Goal: Task Accomplishment & Management: Complete application form

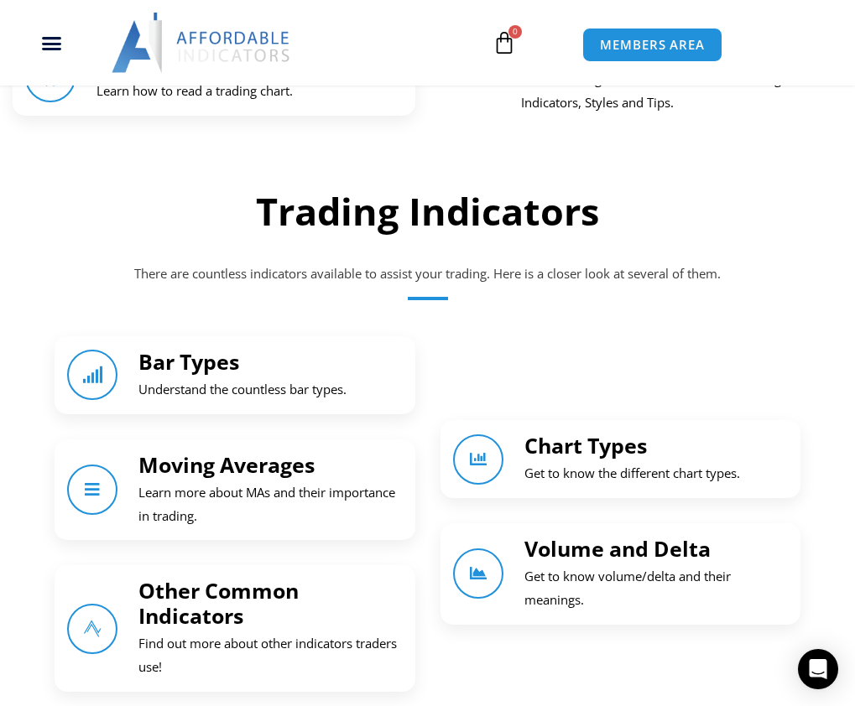
scroll to position [1343, 0]
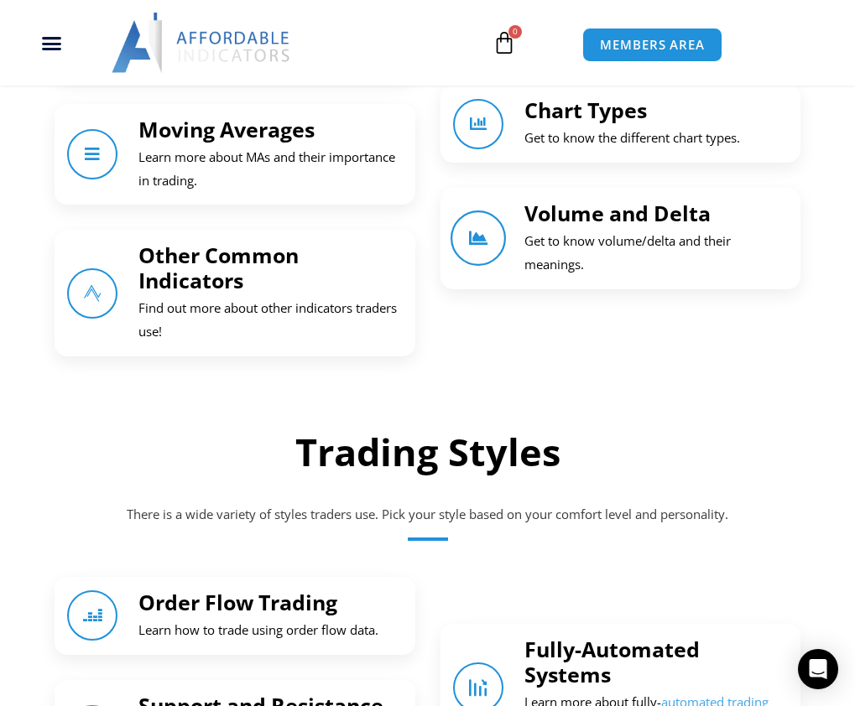
click at [480, 240] on icon "Volume and Delta" at bounding box center [478, 238] width 18 height 18
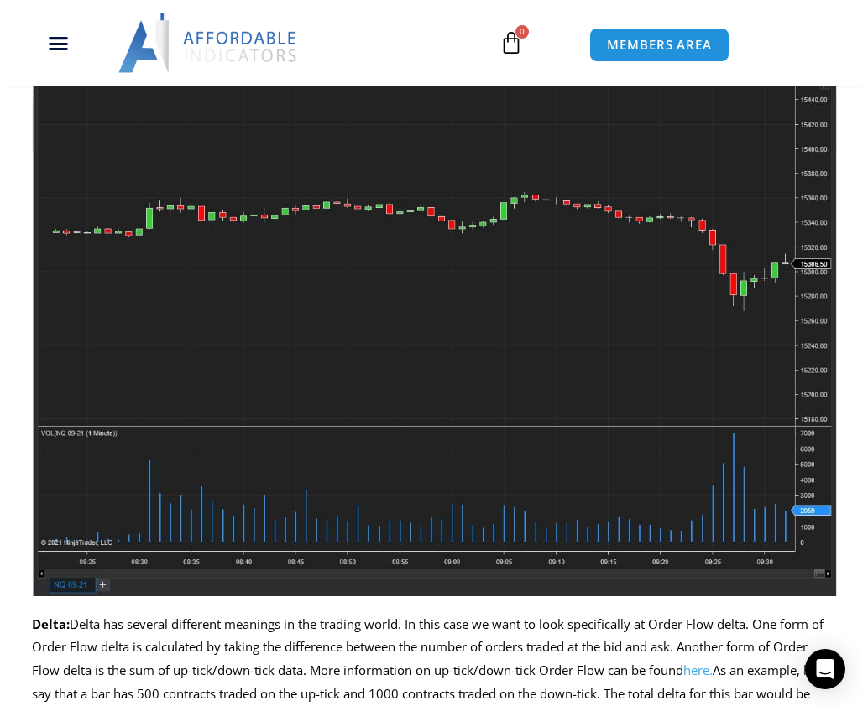
scroll to position [1091, 0]
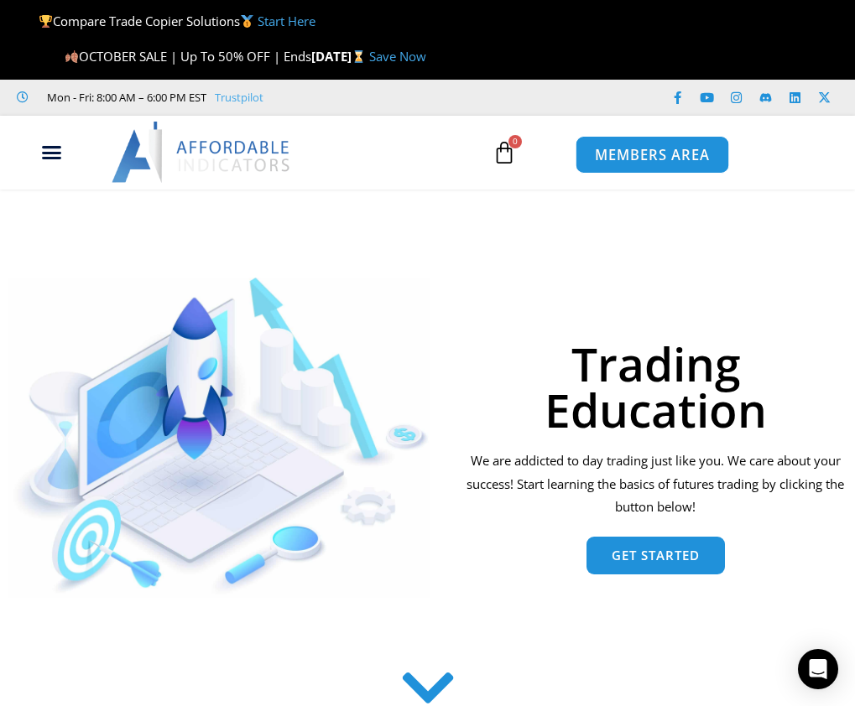
click at [670, 154] on span "MEMBERS AREA" at bounding box center [652, 155] width 115 height 14
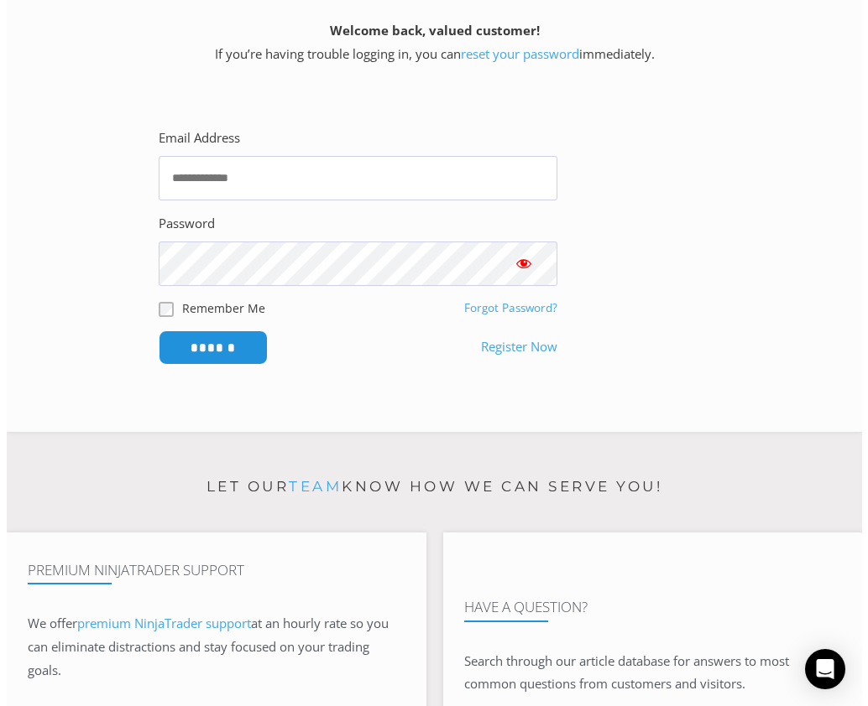
scroll to position [503, 0]
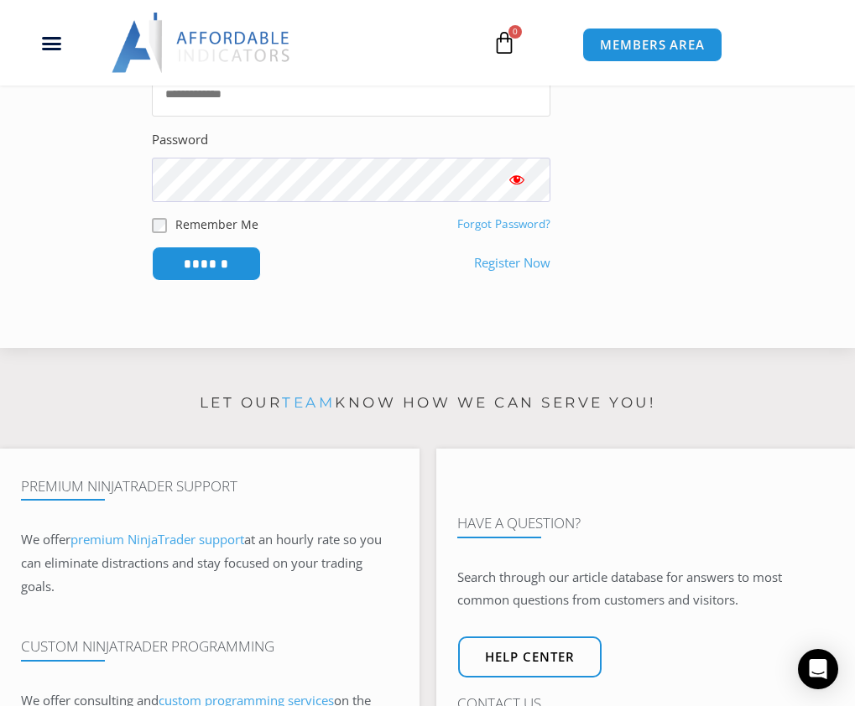
click at [254, 100] on input "Email Address" at bounding box center [351, 94] width 399 height 44
click at [253, 100] on input "Email Address" at bounding box center [351, 94] width 399 height 44
click at [759, 156] on section "Email Address Password Remember Me Forgot Password? ******" at bounding box center [427, 161] width 813 height 297
